Goal: Ask a question: Seek information or help from site administrators or community

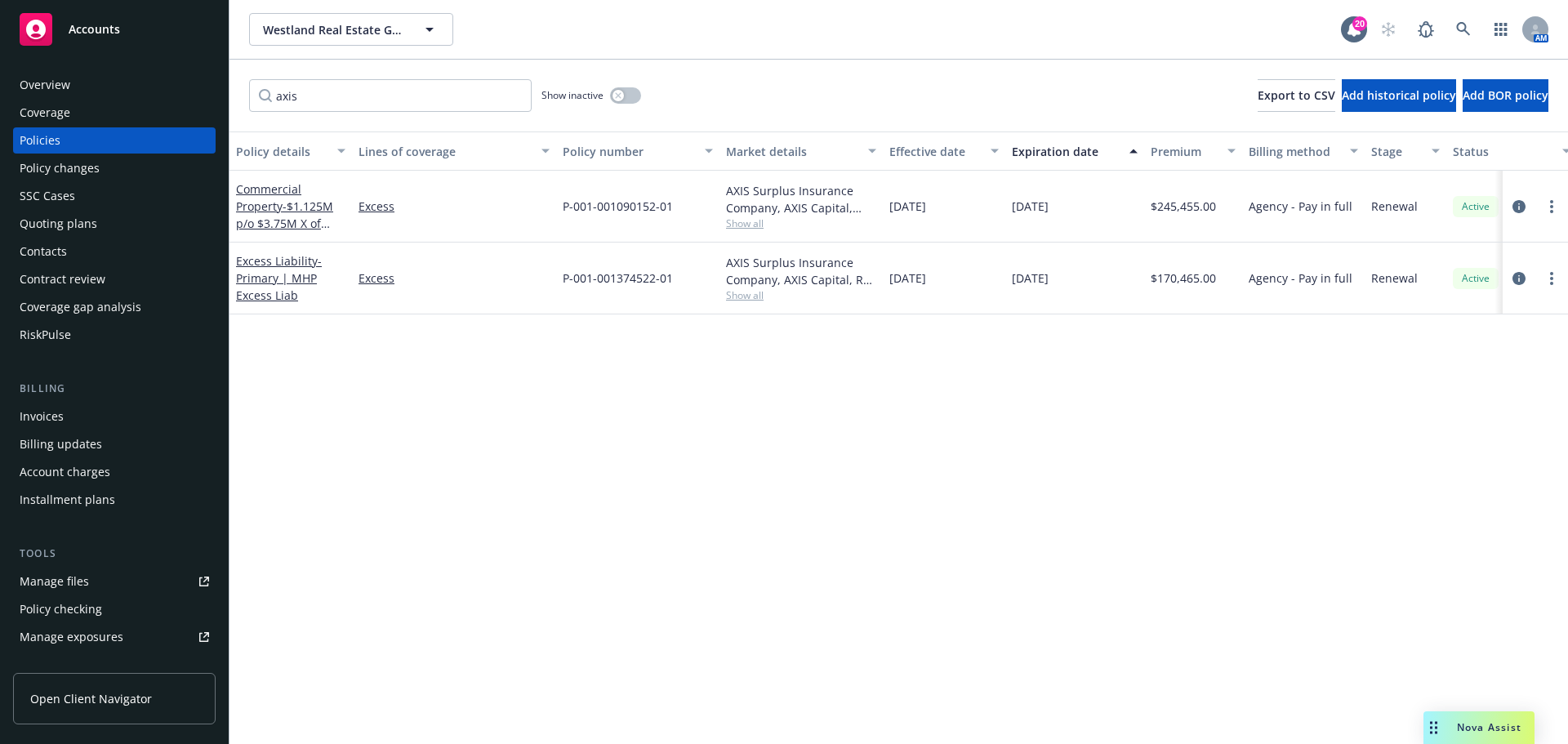
click at [1467, 734] on span "Nova Assist" at bounding box center [1489, 727] width 65 height 14
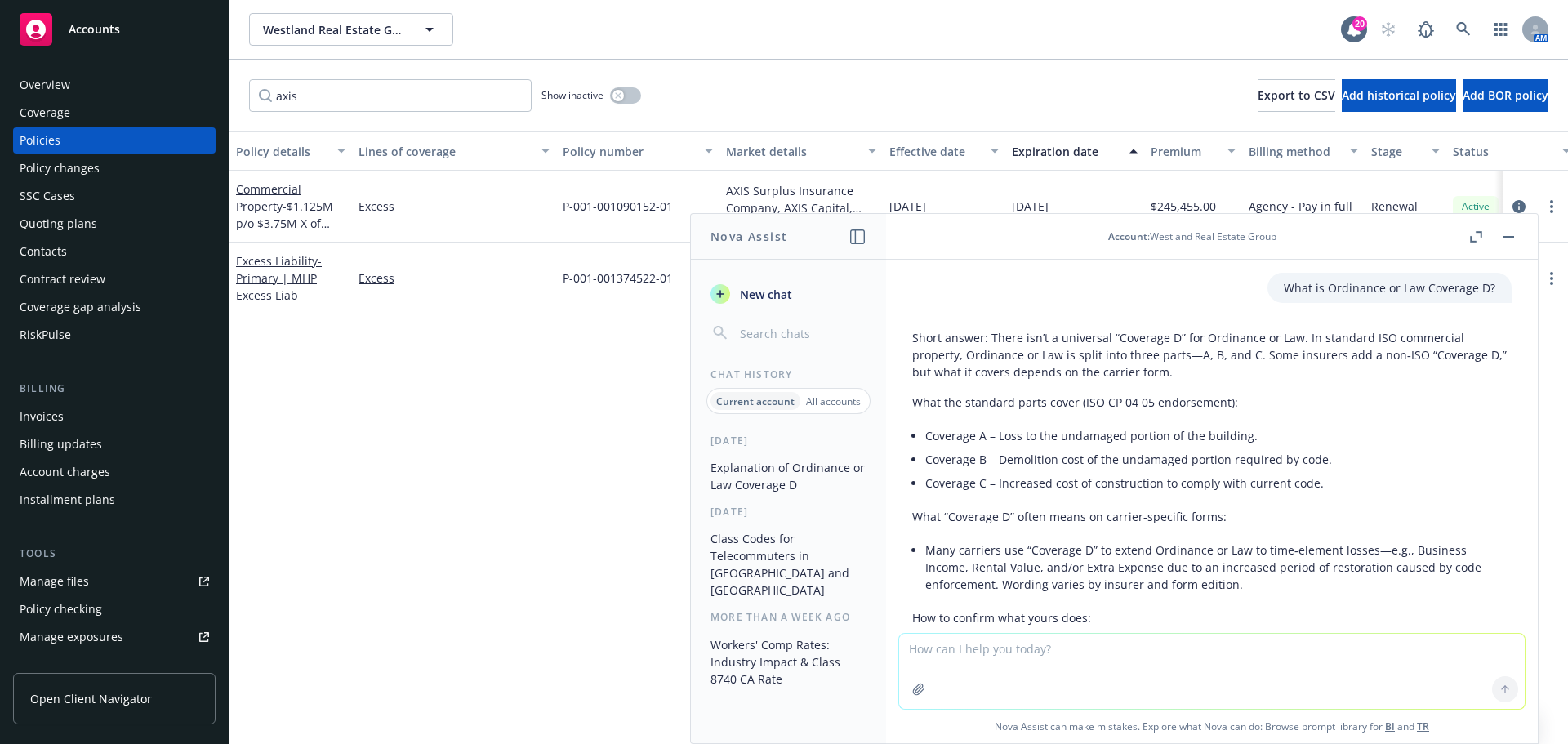
click at [1046, 643] on textarea at bounding box center [1212, 671] width 626 height 75
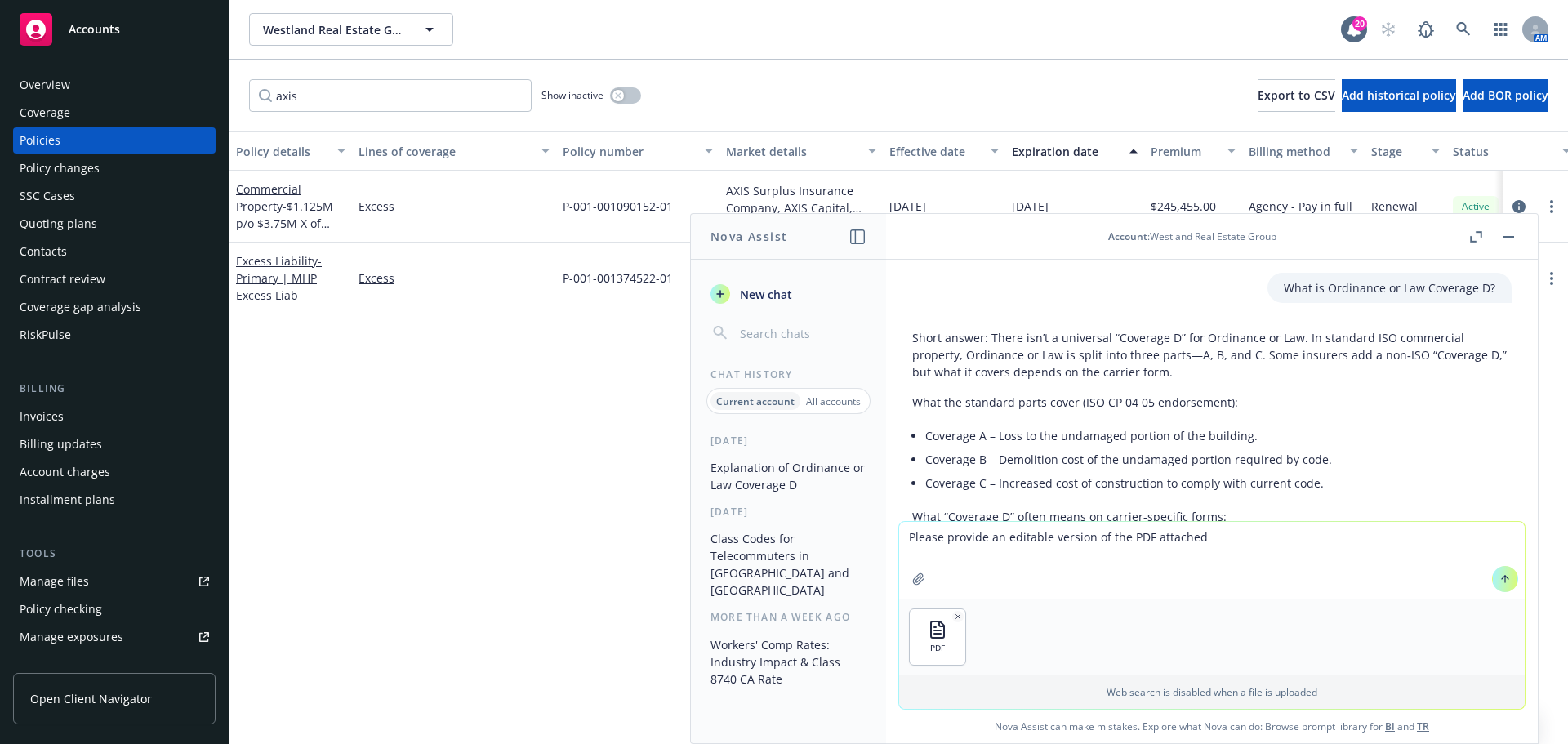
type textarea "Please provide an editable version of the PDF attached."
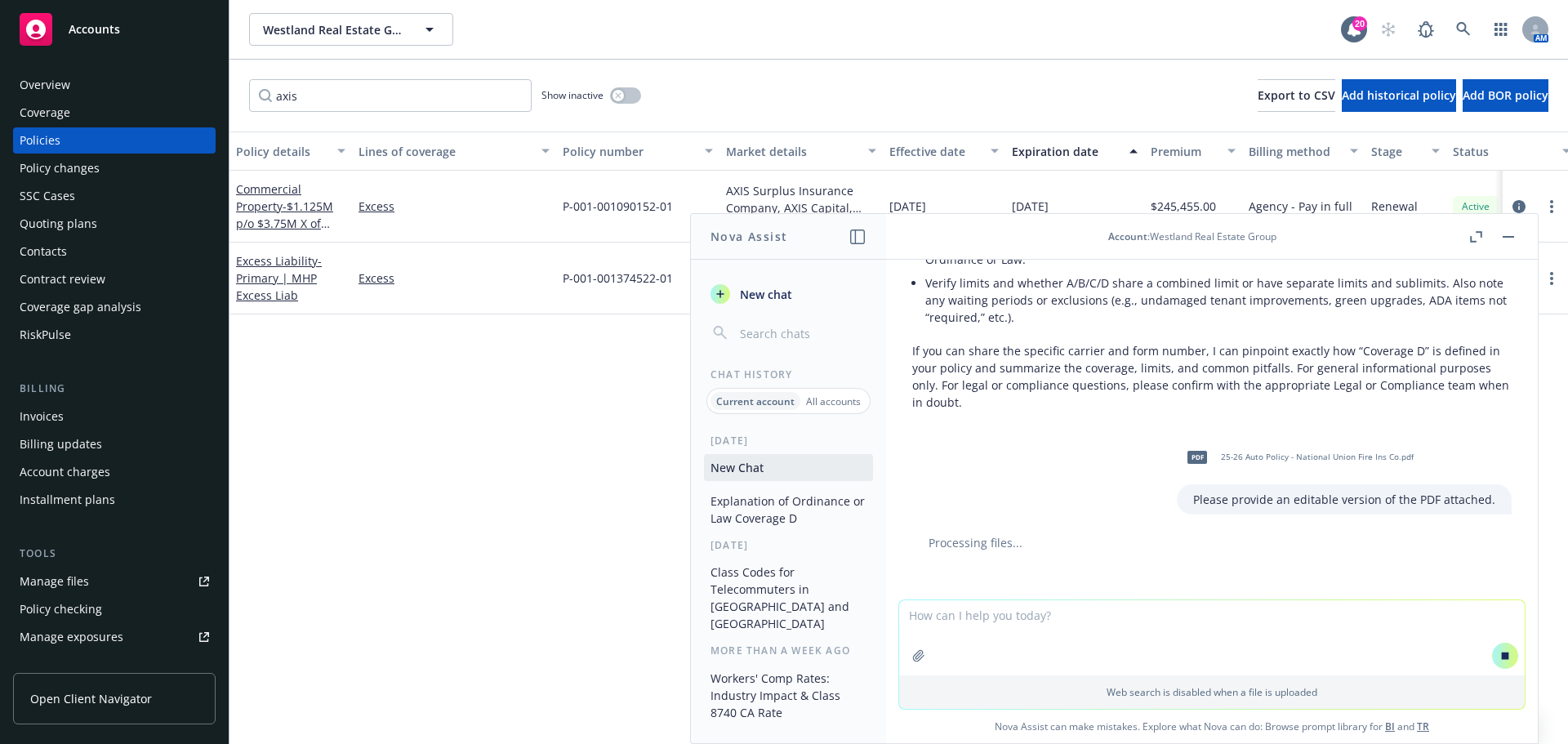
scroll to position [436, 0]
